Goal: Task Accomplishment & Management: Manage account settings

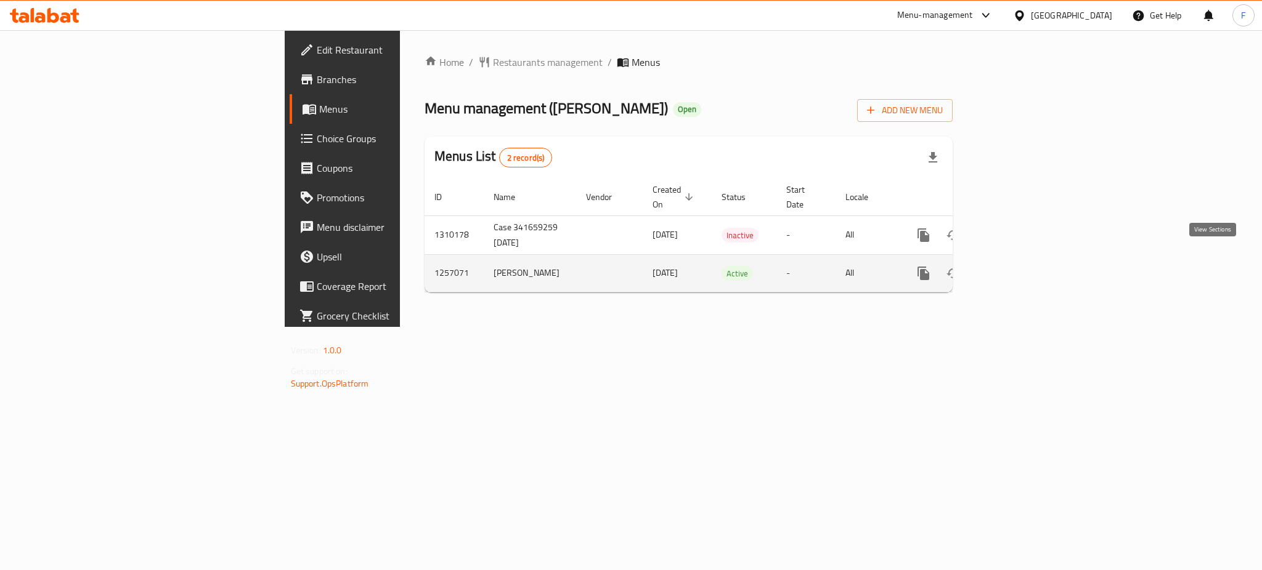
click at [1020, 266] on icon "enhanced table" at bounding box center [1012, 273] width 15 height 15
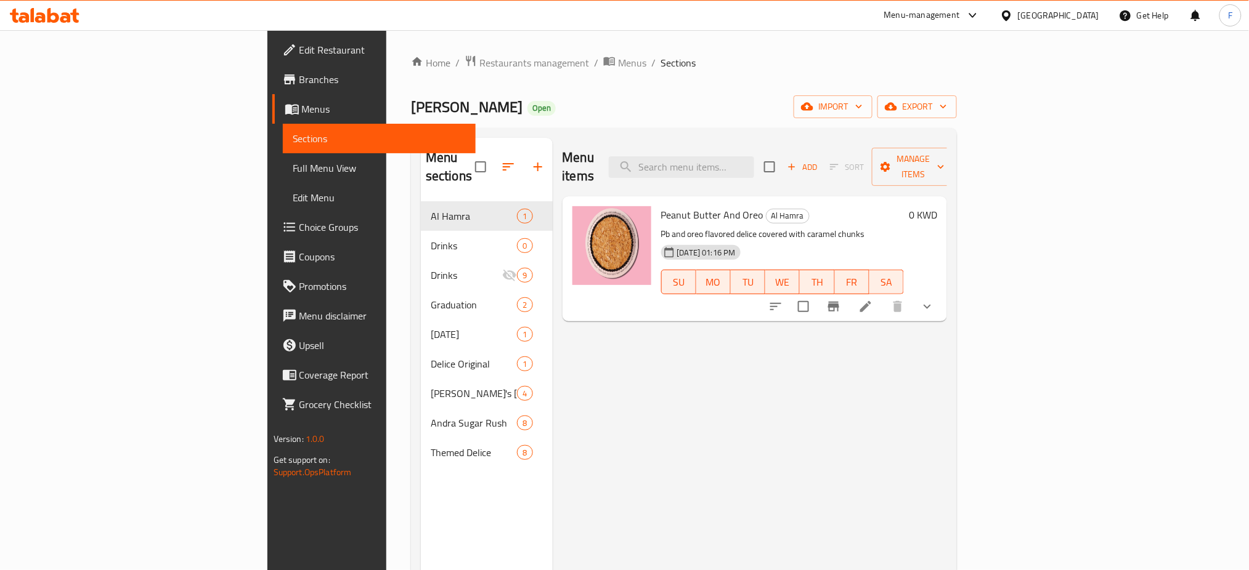
click at [302, 115] on span "Menus" at bounding box center [384, 109] width 164 height 15
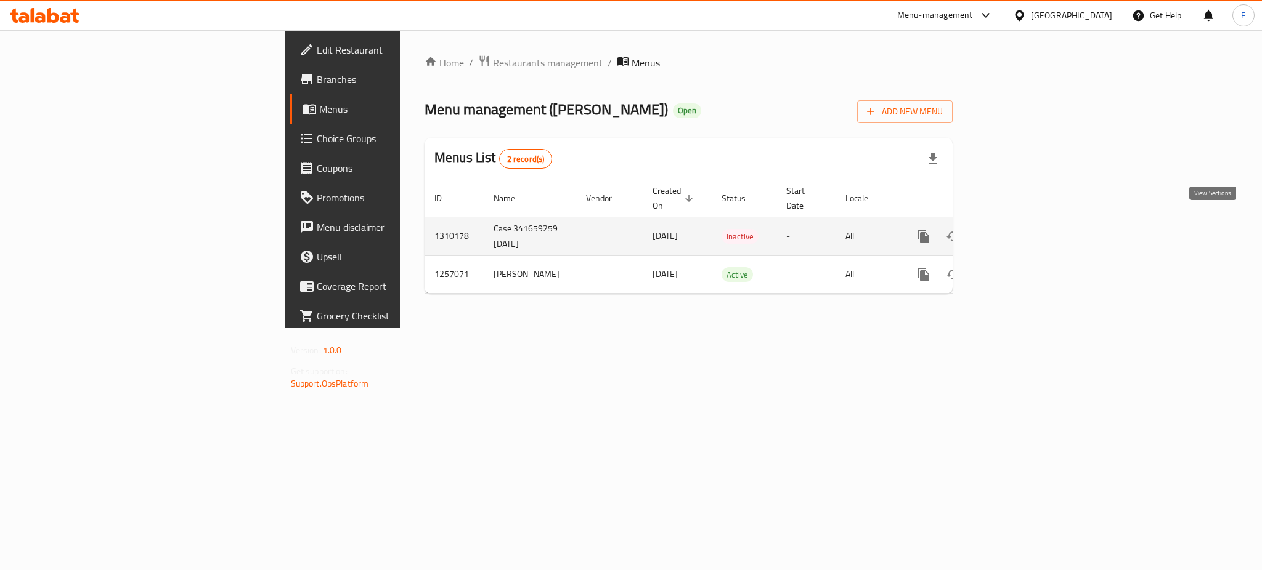
click at [1018, 231] on icon "enhanced table" at bounding box center [1012, 236] width 11 height 11
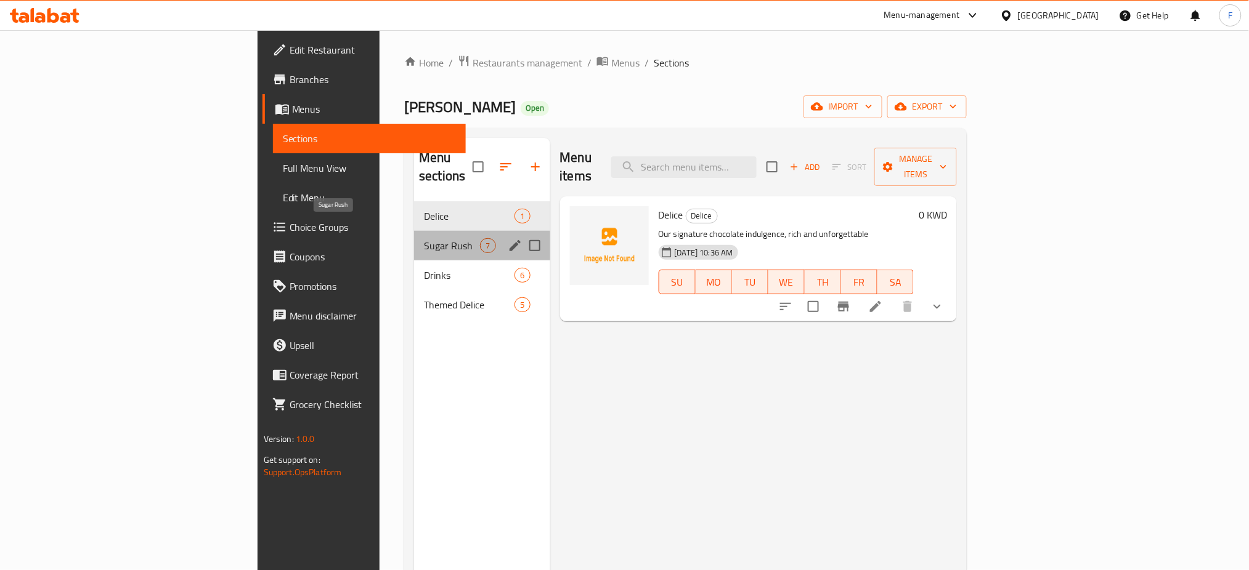
click at [424, 238] on span "Sugar Rush" at bounding box center [452, 245] width 56 height 15
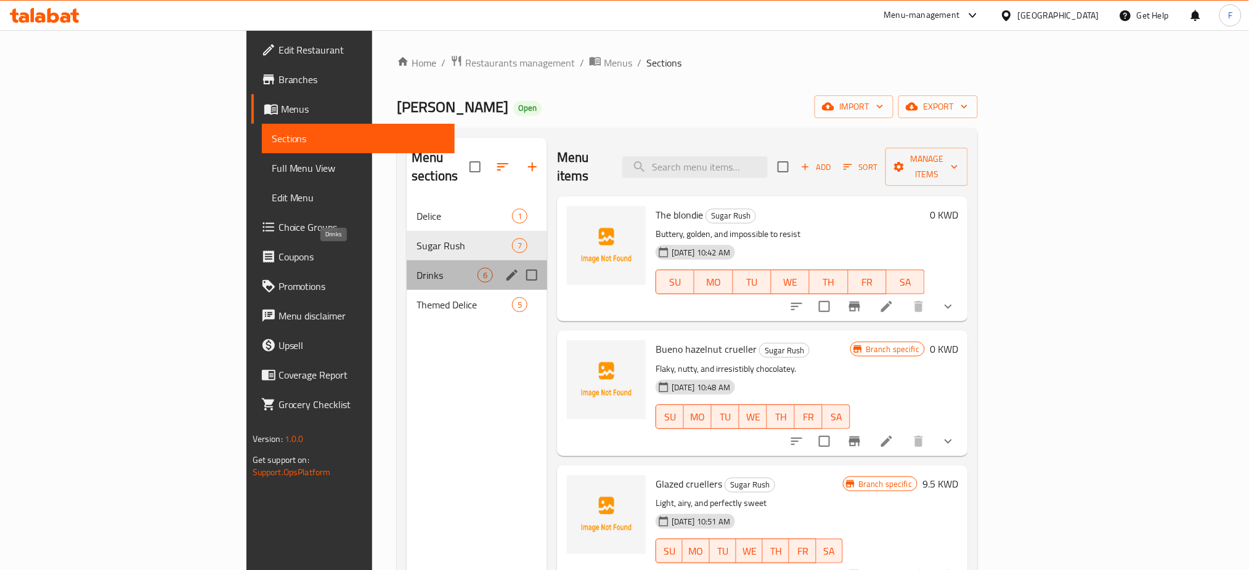
click at [416, 268] on span "Drinks" at bounding box center [446, 275] width 61 height 15
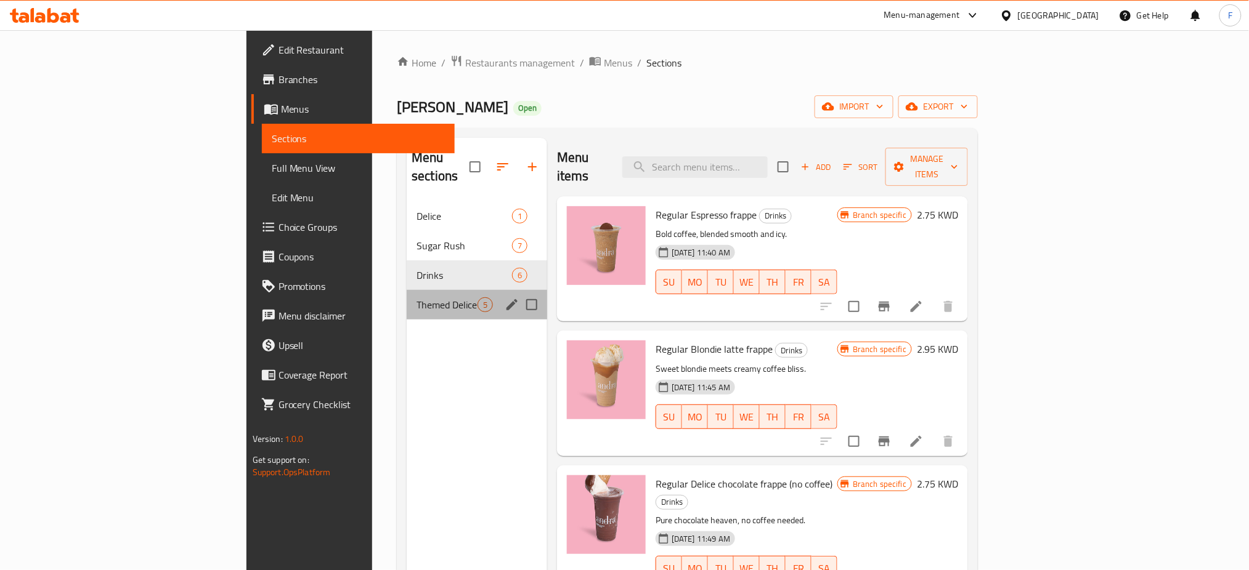
click at [407, 294] on div "Themed Delice 5" at bounding box center [477, 305] width 140 height 30
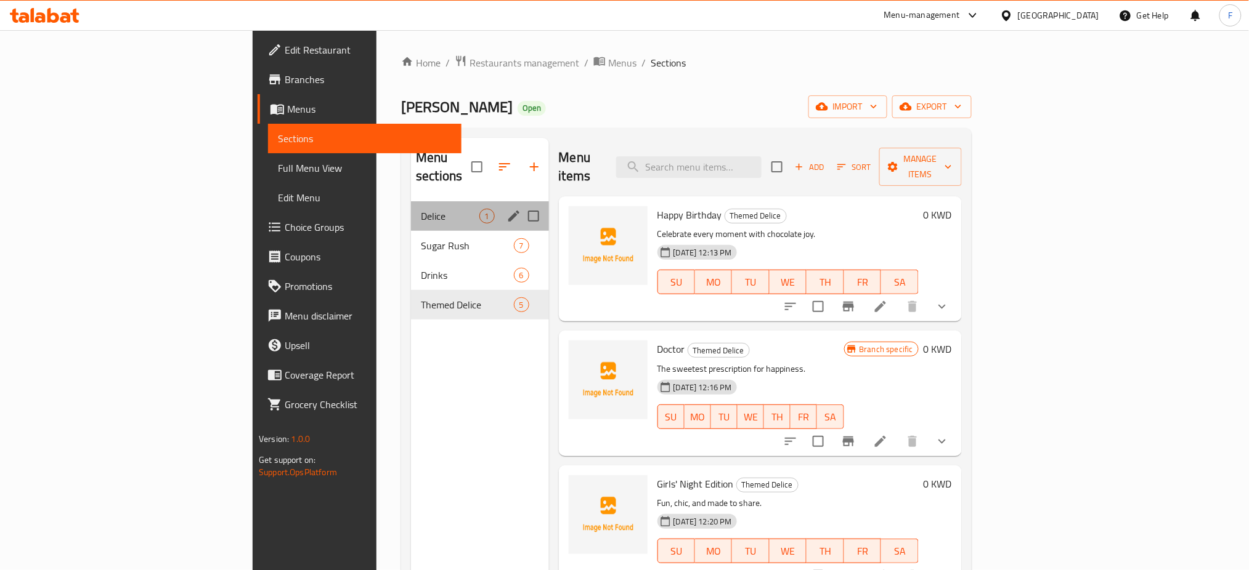
click at [411, 209] on div "Delice 1" at bounding box center [479, 216] width 137 height 30
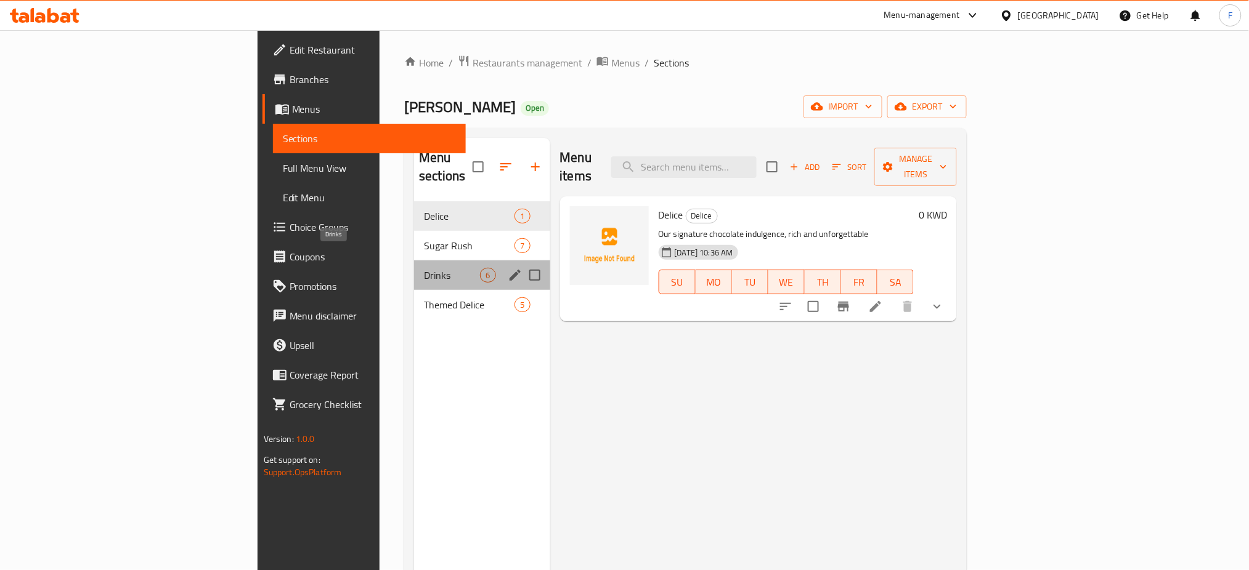
click at [424, 268] on span "Drinks" at bounding box center [452, 275] width 56 height 15
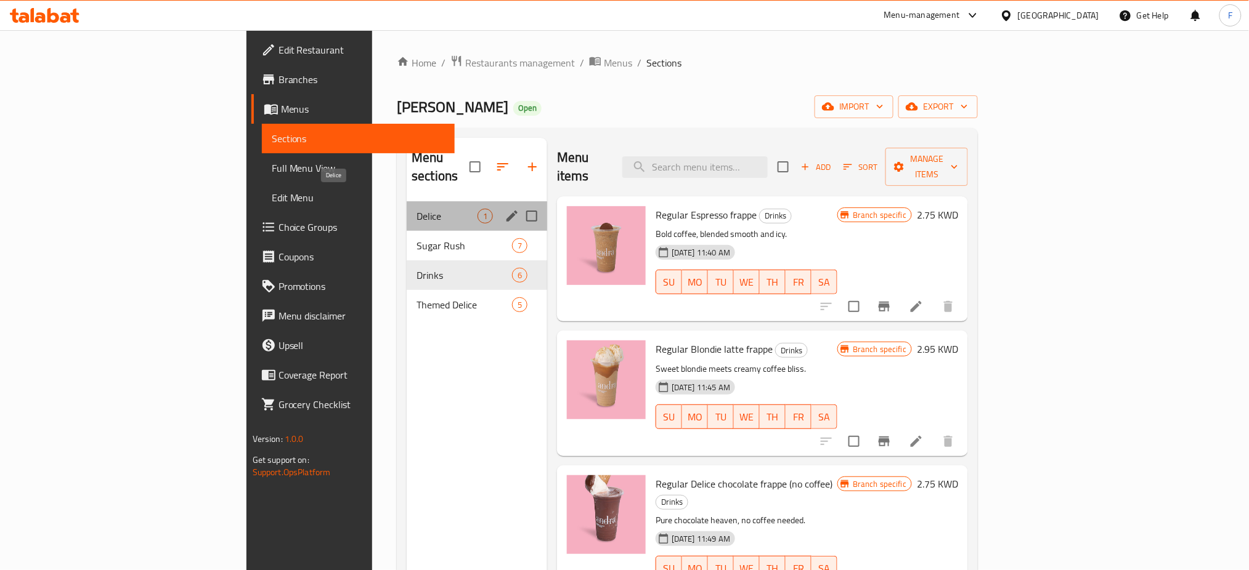
click at [416, 209] on span "Delice" at bounding box center [446, 216] width 61 height 15
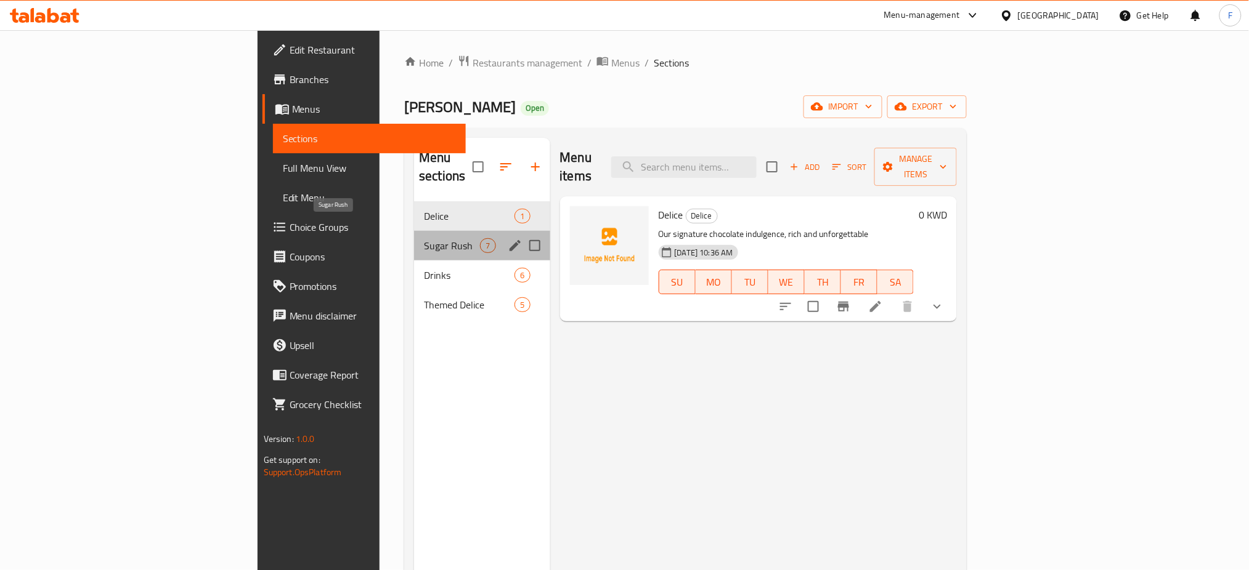
click at [424, 238] on span "Sugar Rush" at bounding box center [452, 245] width 56 height 15
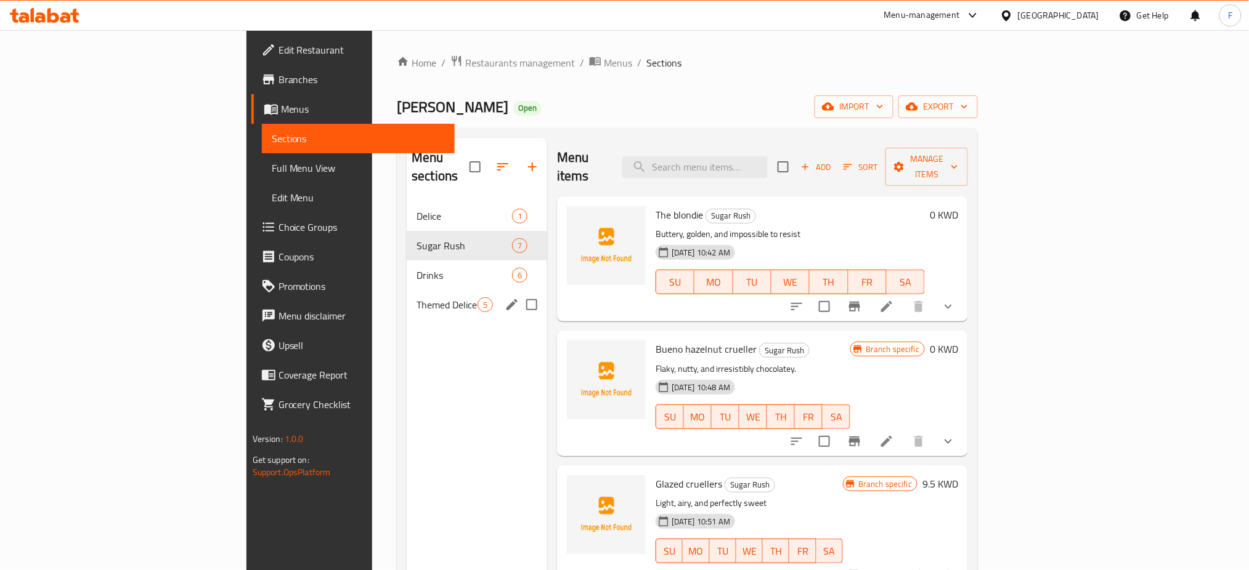
click at [416, 298] on span "Themed Delice" at bounding box center [446, 305] width 61 height 15
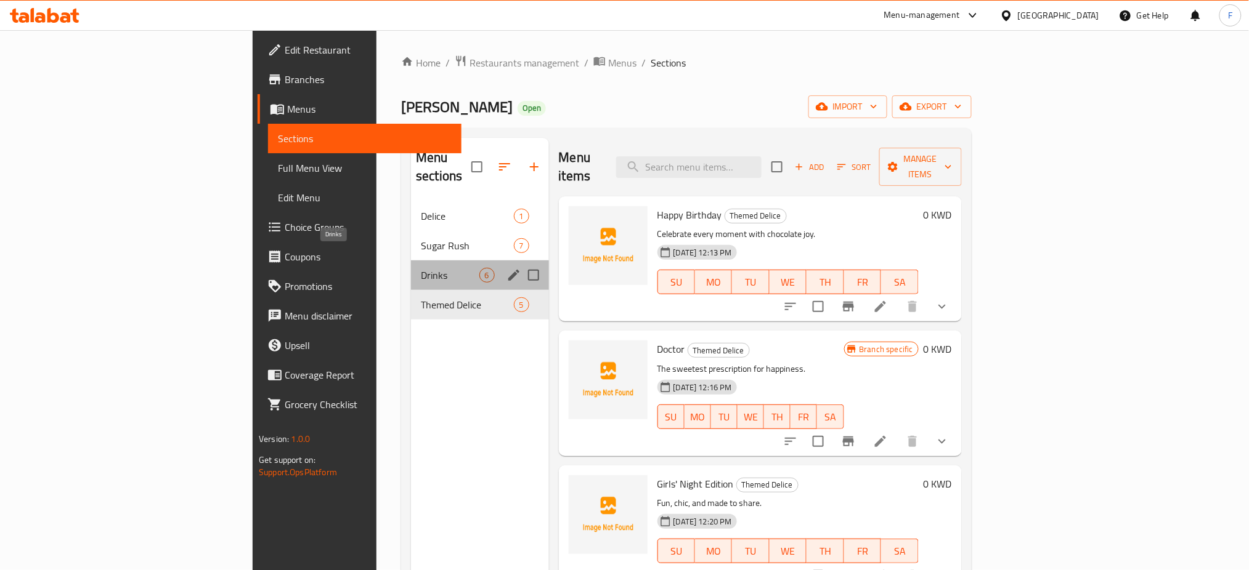
click at [421, 268] on span "Drinks" at bounding box center [450, 275] width 58 height 15
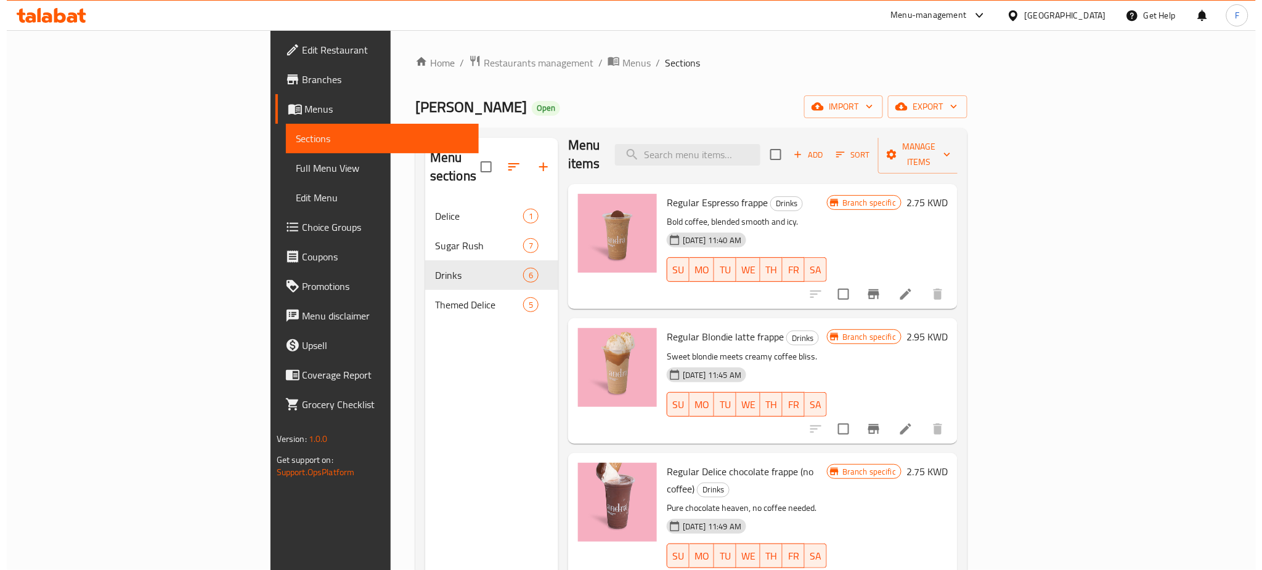
scroll to position [11, 0]
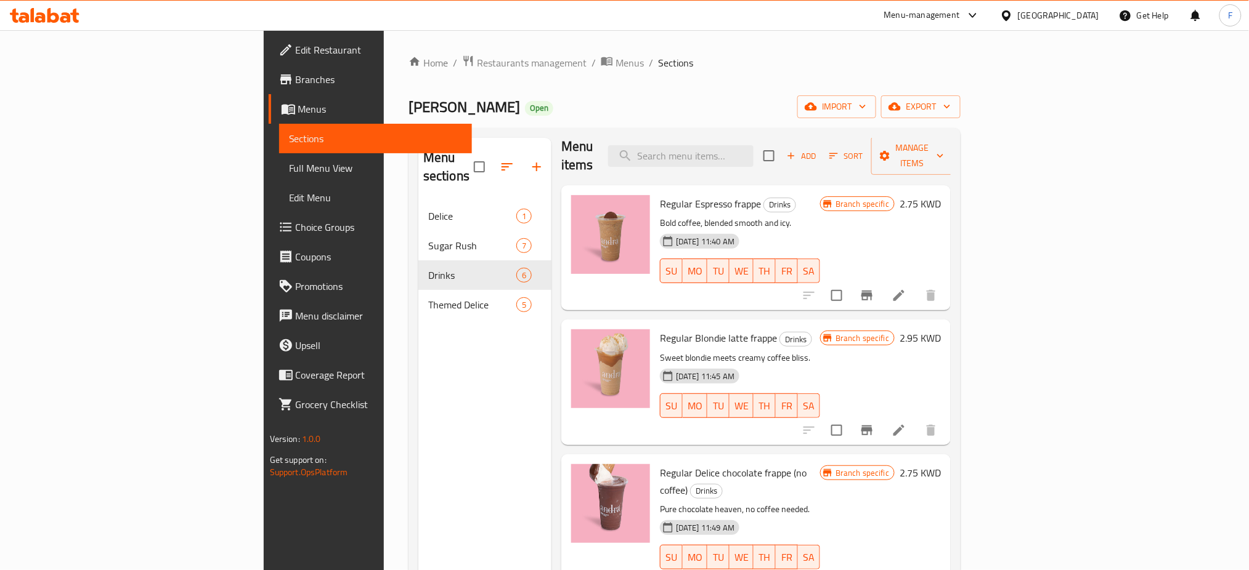
click at [408, 73] on div "Home / Restaurants management / Menus / Sections [PERSON_NAME] Open import expo…" at bounding box center [684, 387] width 552 height 664
click at [477, 63] on span "Restaurants management" at bounding box center [532, 62] width 110 height 15
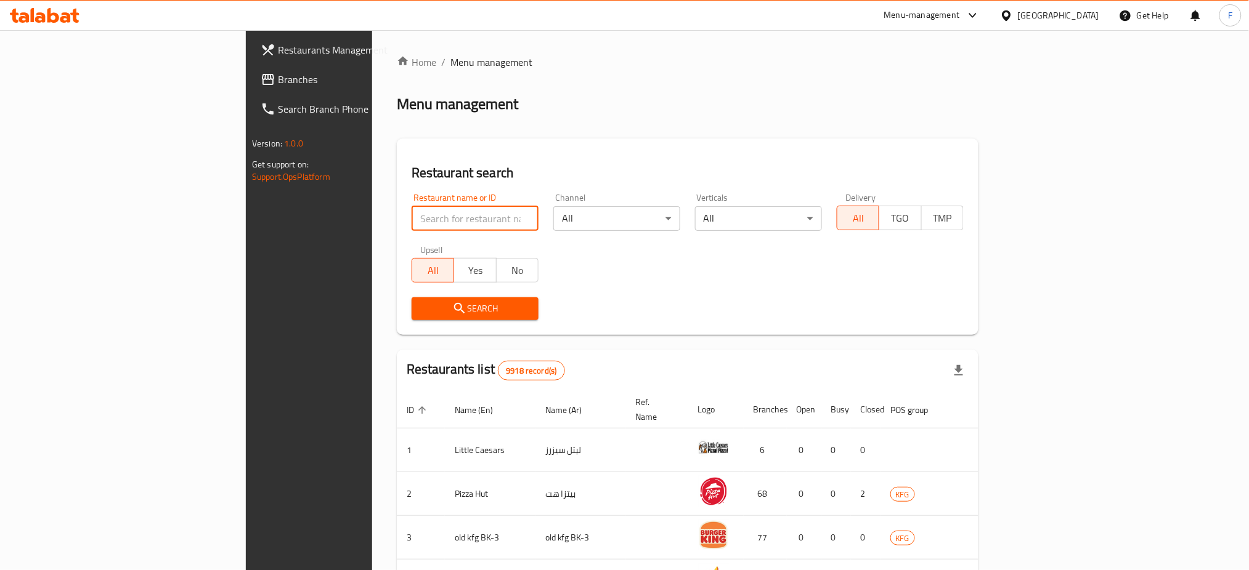
click at [412, 220] on input "search" at bounding box center [475, 218] width 127 height 25
type input "macros"
click at [421, 315] on span "Search" at bounding box center [474, 308] width 107 height 15
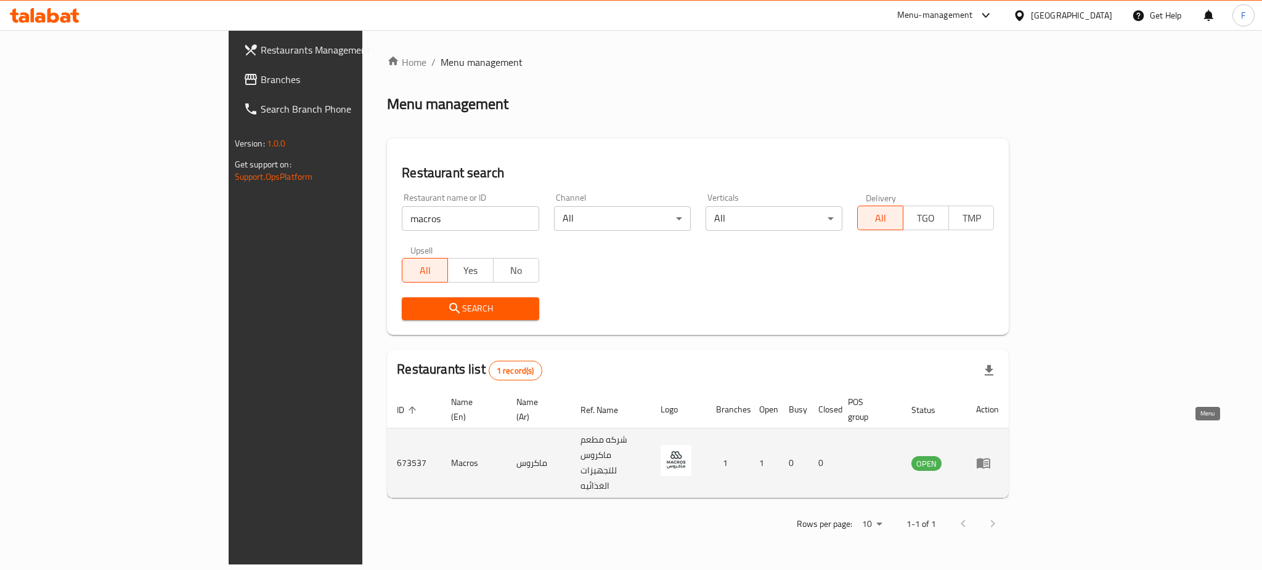
click at [990, 459] on icon "enhanced table" at bounding box center [983, 464] width 14 height 10
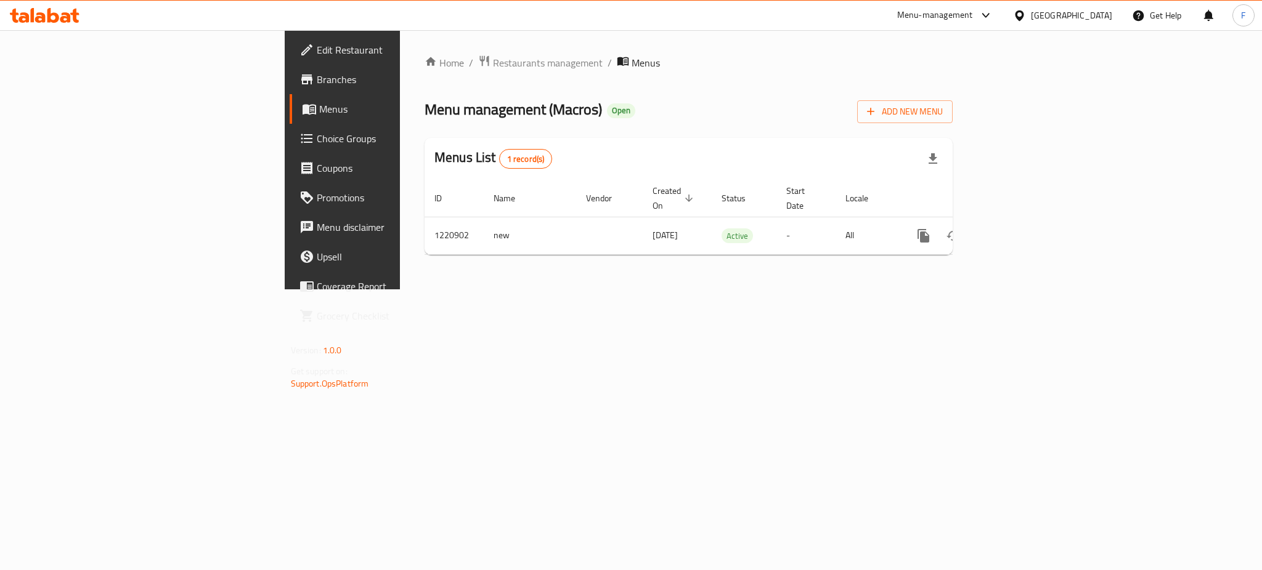
click at [317, 47] on span "Edit Restaurant" at bounding box center [401, 50] width 169 height 15
